Goal: Navigation & Orientation: Find specific page/section

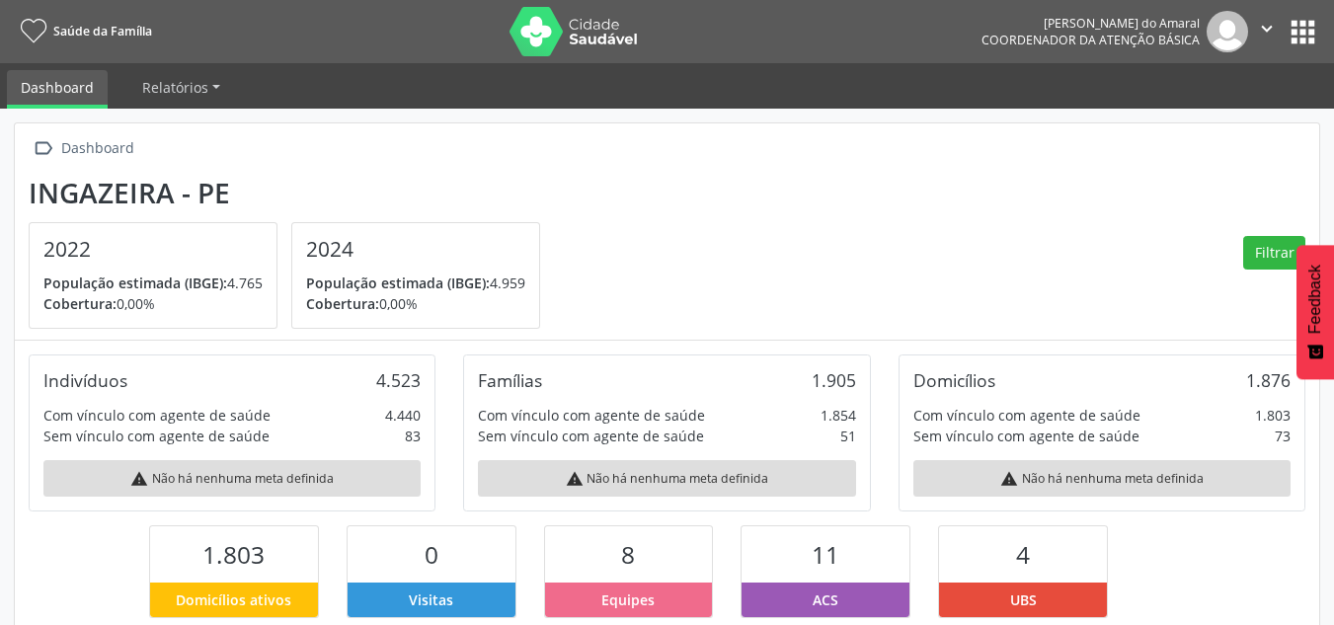
click at [1289, 35] on button "apps" at bounding box center [1303, 32] width 35 height 35
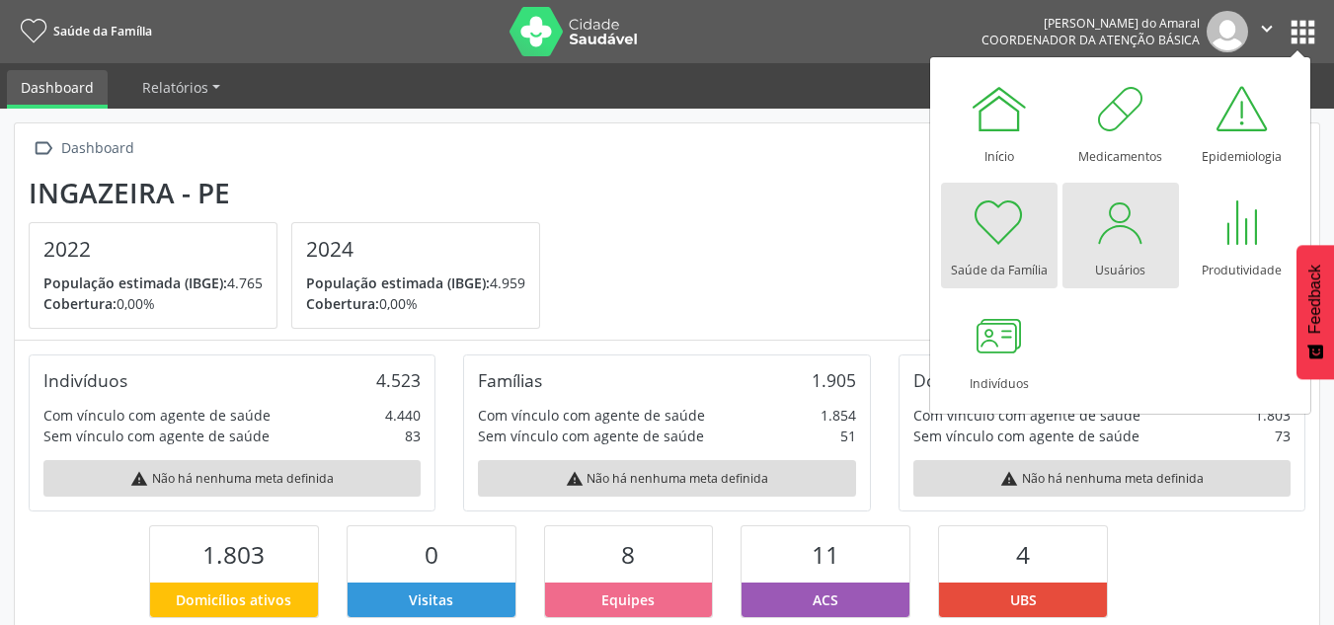
click at [1103, 260] on div "Usuários" at bounding box center [1120, 265] width 50 height 27
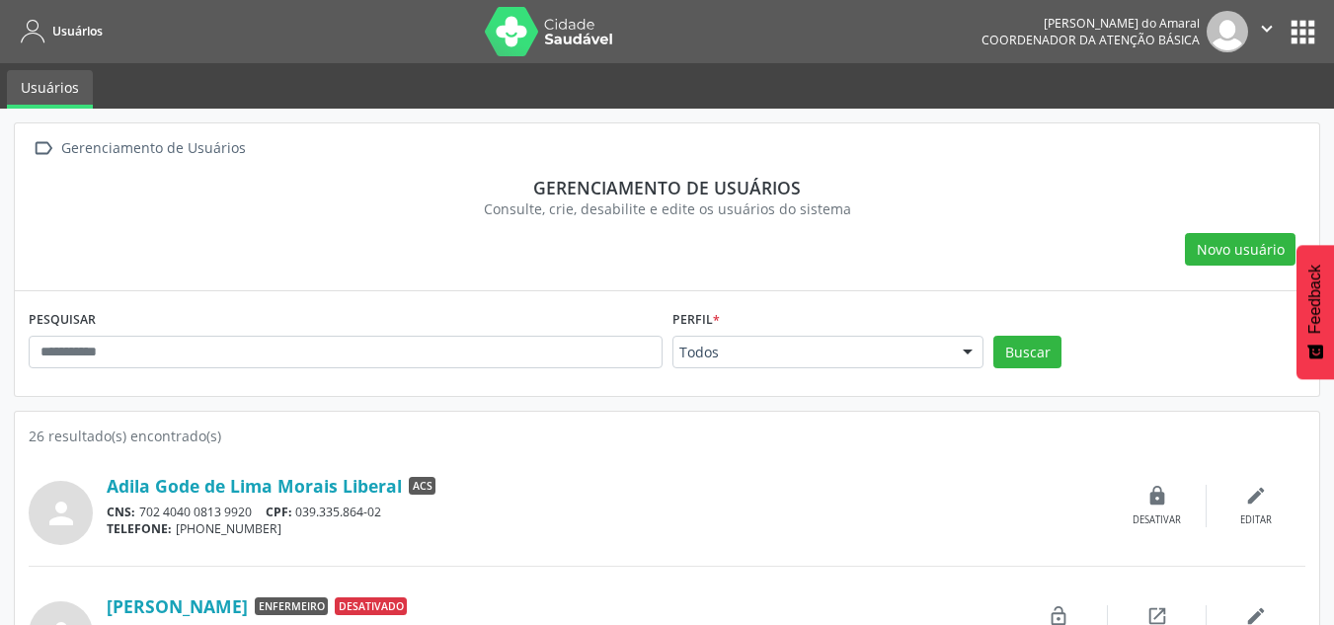
click at [1313, 20] on button "apps" at bounding box center [1303, 32] width 35 height 35
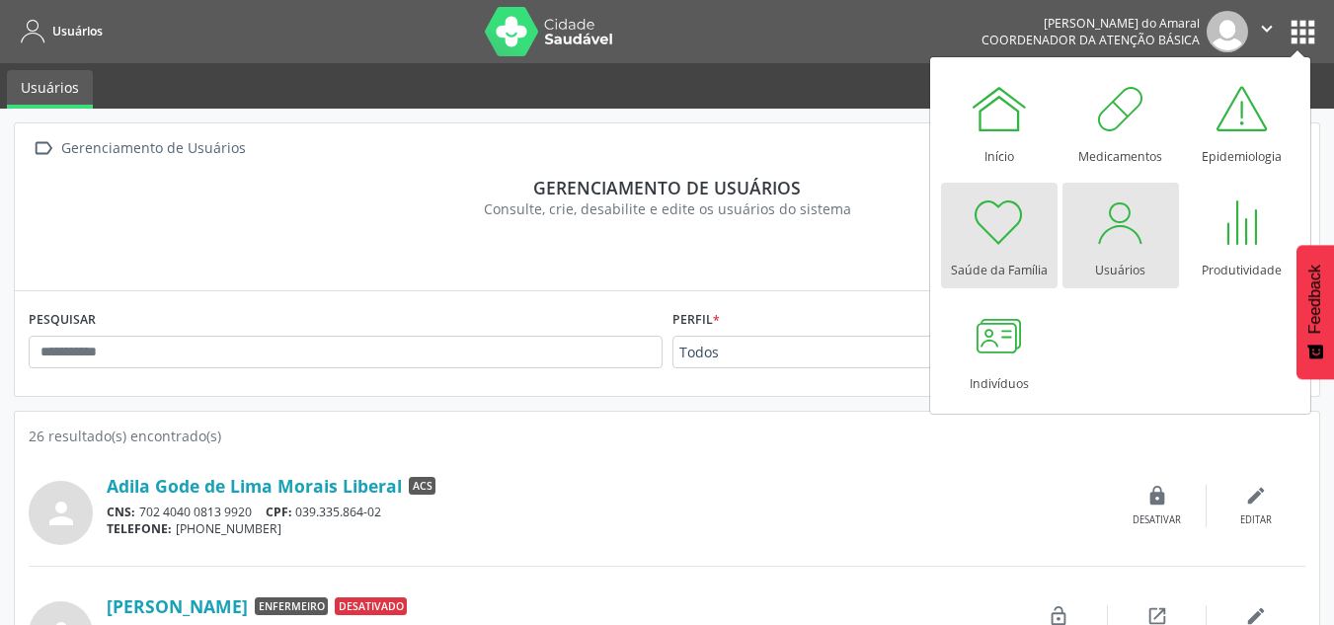
click at [986, 237] on div at bounding box center [999, 222] width 59 height 59
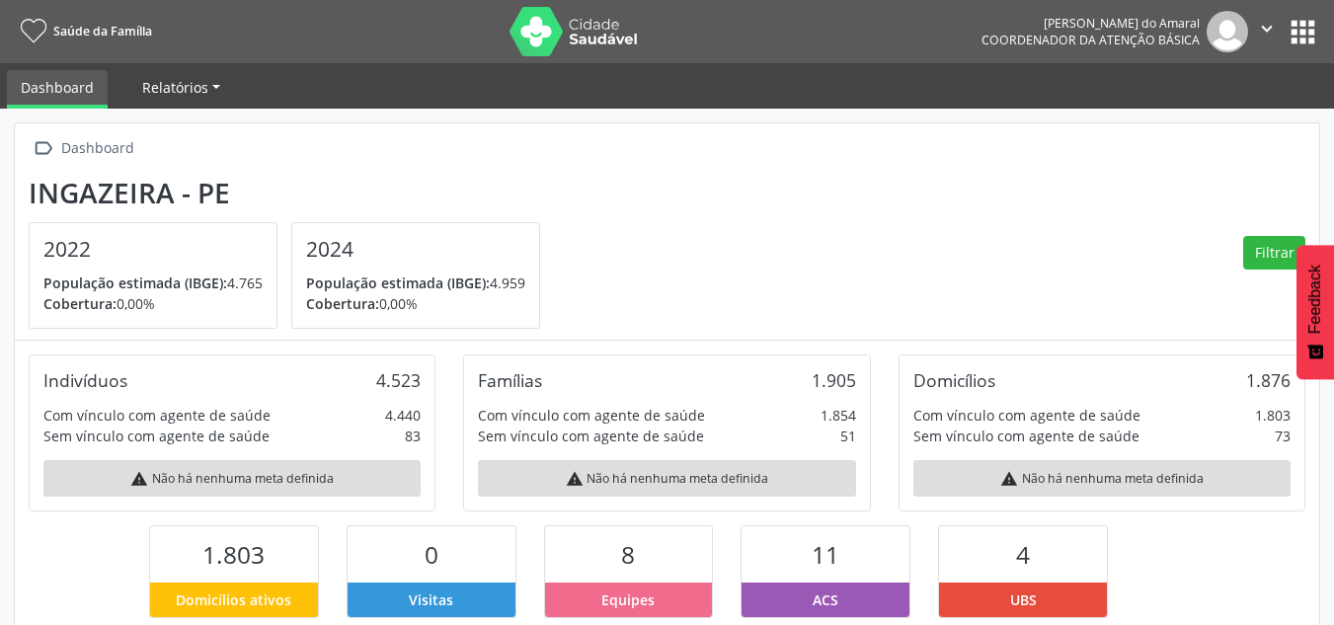
click at [198, 86] on span "Relatórios" at bounding box center [175, 87] width 66 height 19
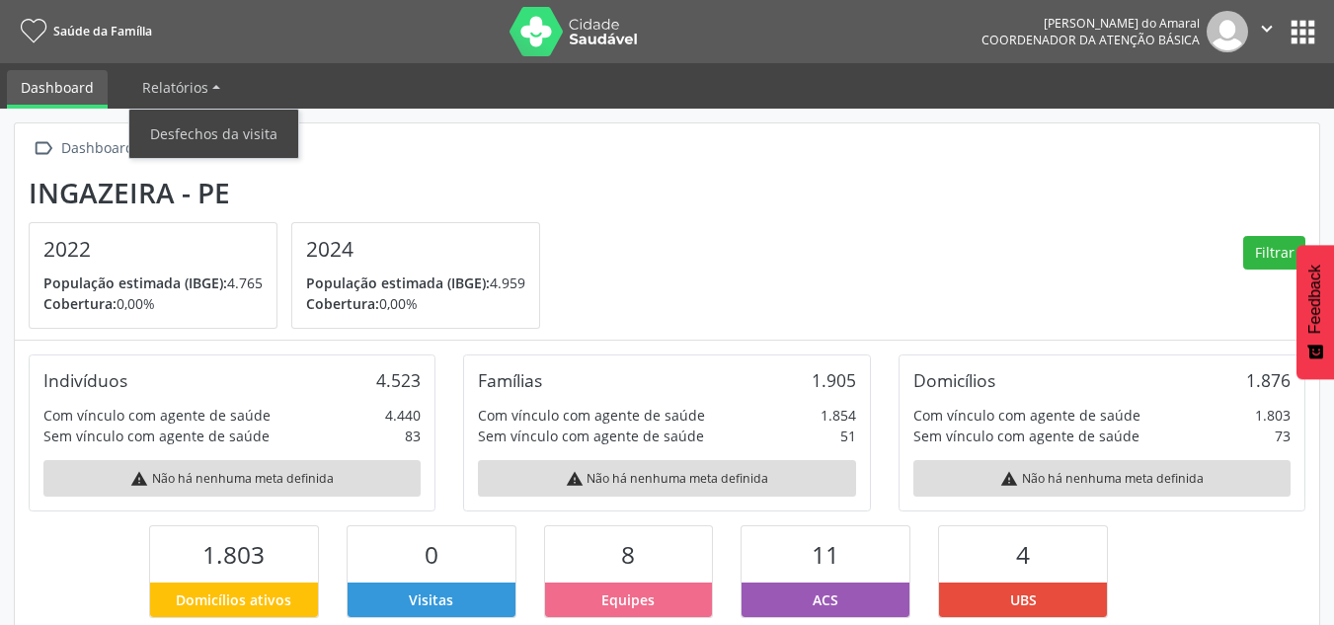
click at [606, 205] on section "Ingazeira - PE 2022 População estimada (IBGE): 4.765 Cobertura: 0,00% 2024 Popu…" at bounding box center [667, 253] width 1277 height 153
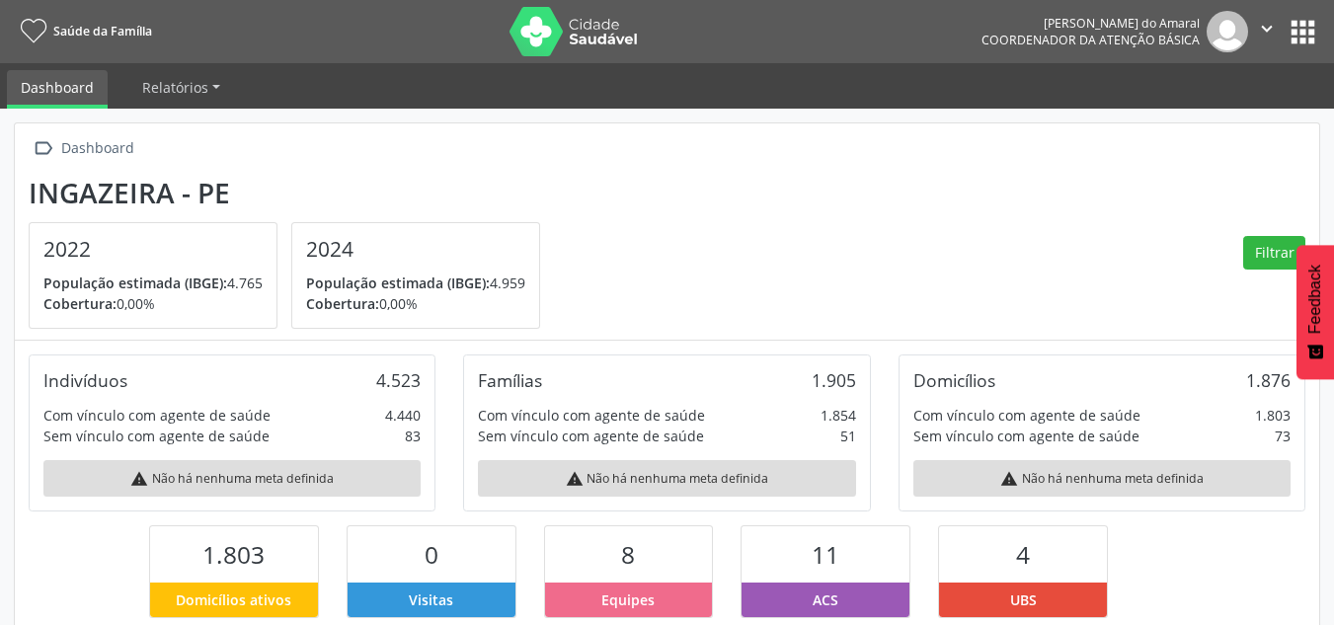
click at [1274, 19] on icon "" at bounding box center [1267, 29] width 22 height 22
click at [1305, 19] on button "apps" at bounding box center [1303, 32] width 35 height 35
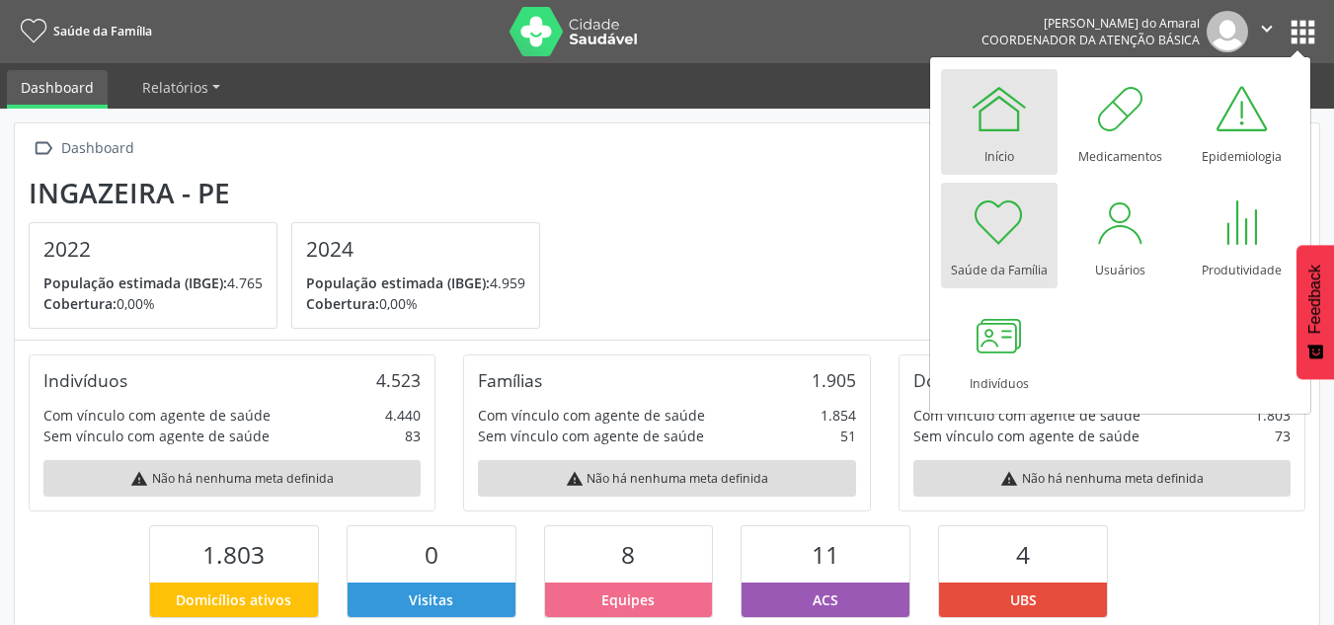
click at [960, 154] on link "Início" at bounding box center [999, 122] width 117 height 106
